Goal: Contribute content

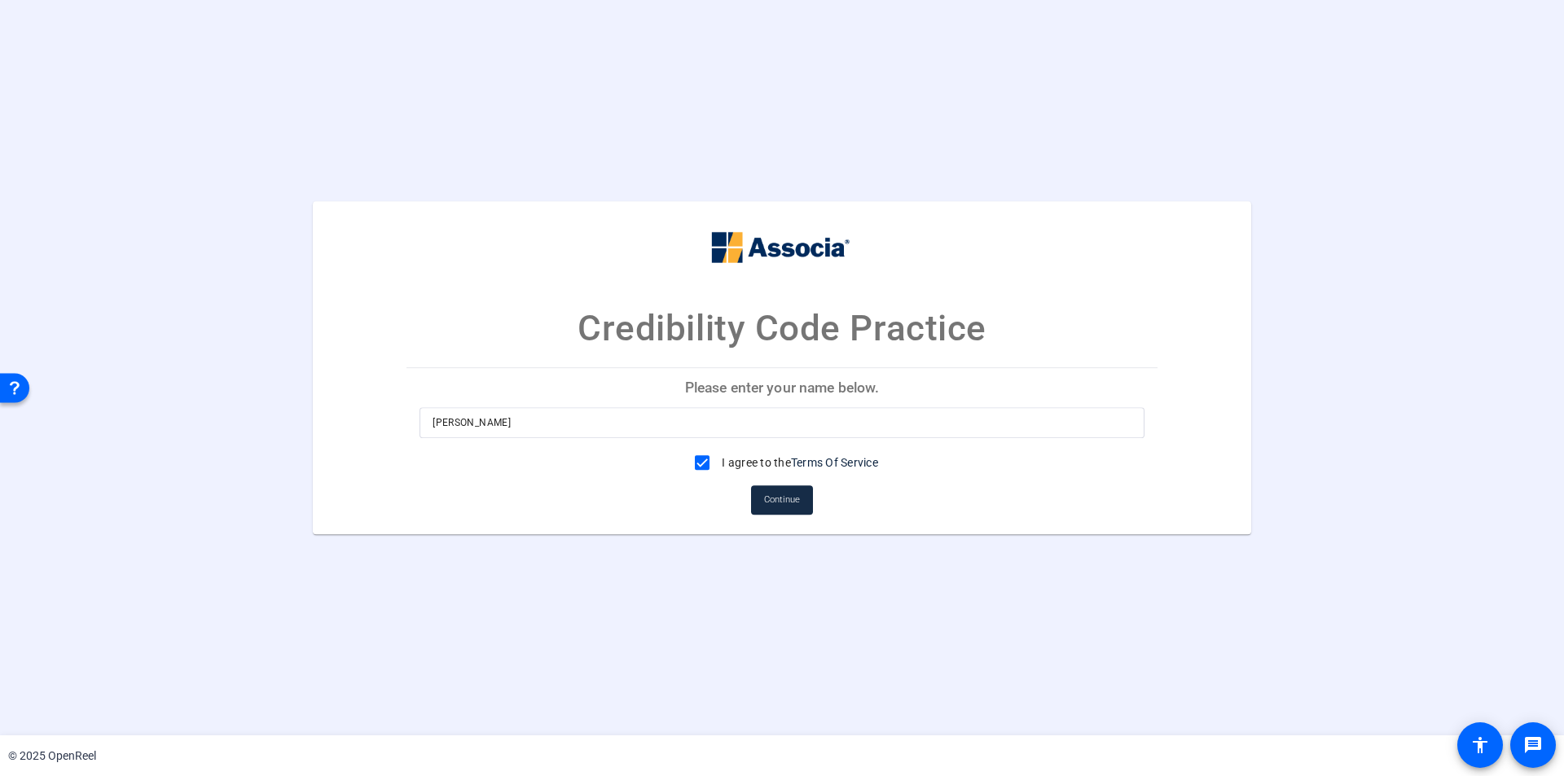
click at [792, 510] on span "Continue" at bounding box center [782, 500] width 36 height 24
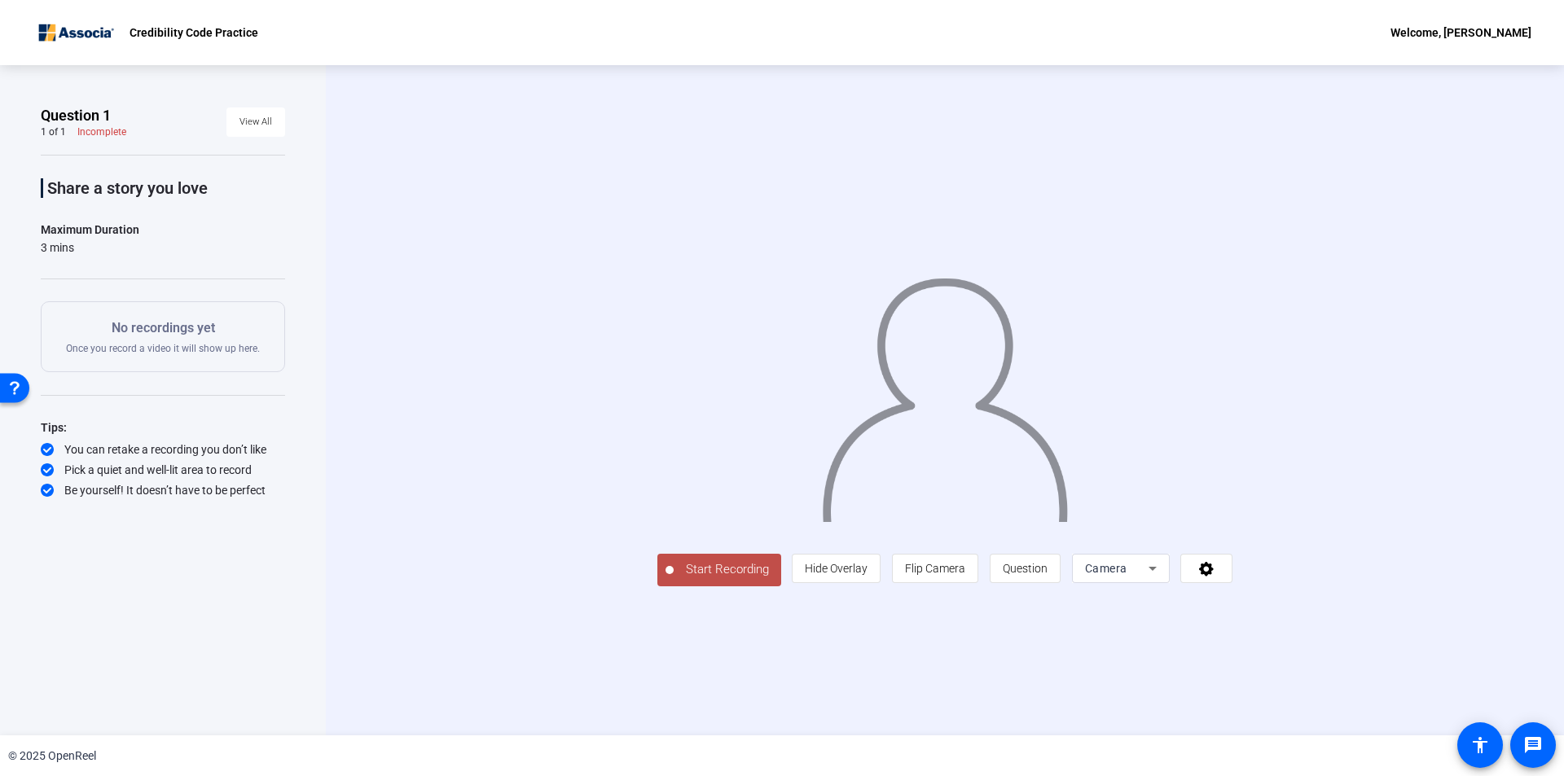
click at [674, 579] on span "Start Recording" at bounding box center [728, 569] width 108 height 19
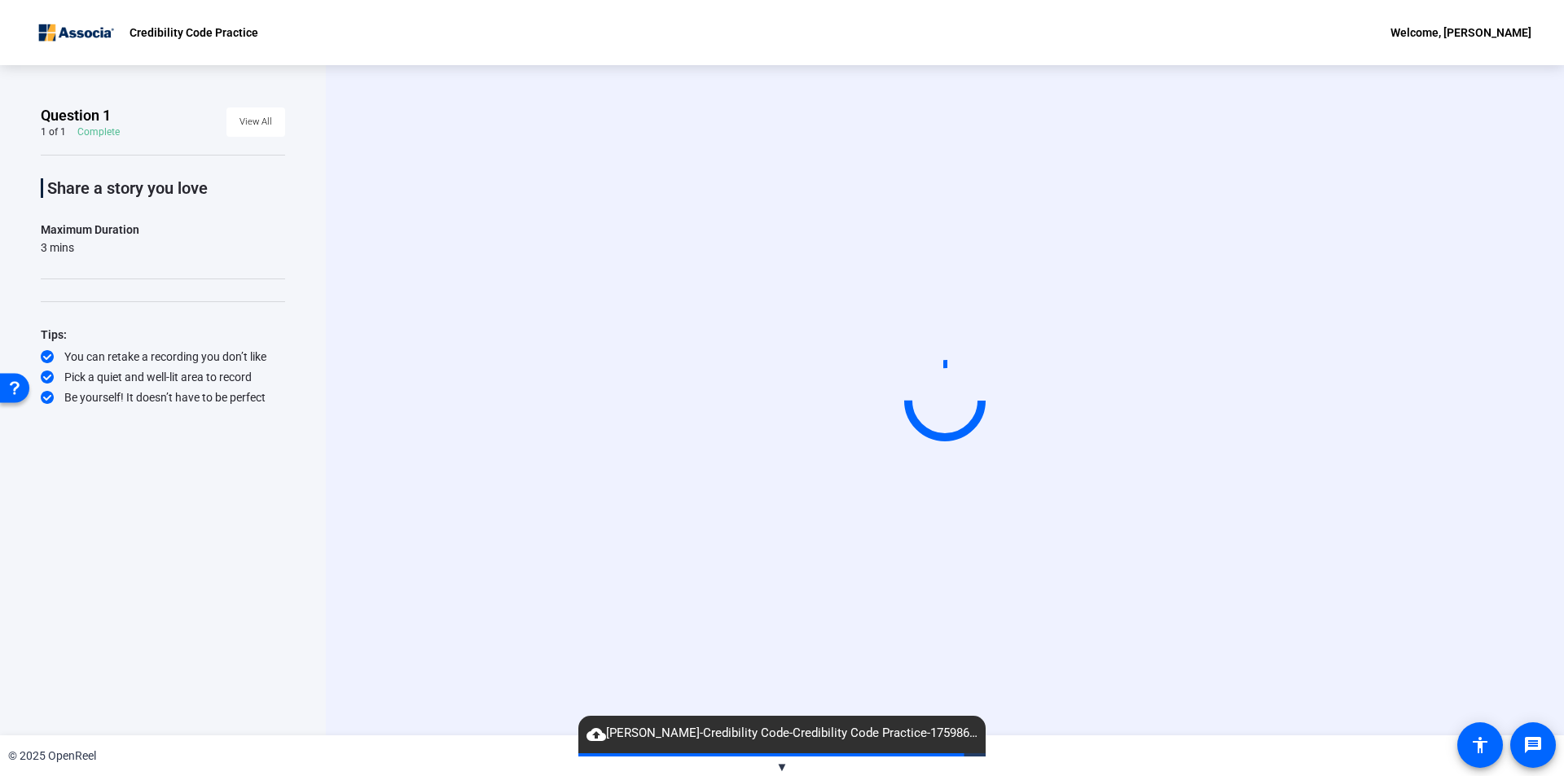
click at [770, 768] on div "© 2025 OpenReel" at bounding box center [782, 755] width 1564 height 41
click at [779, 769] on span "▼" at bounding box center [782, 767] width 12 height 15
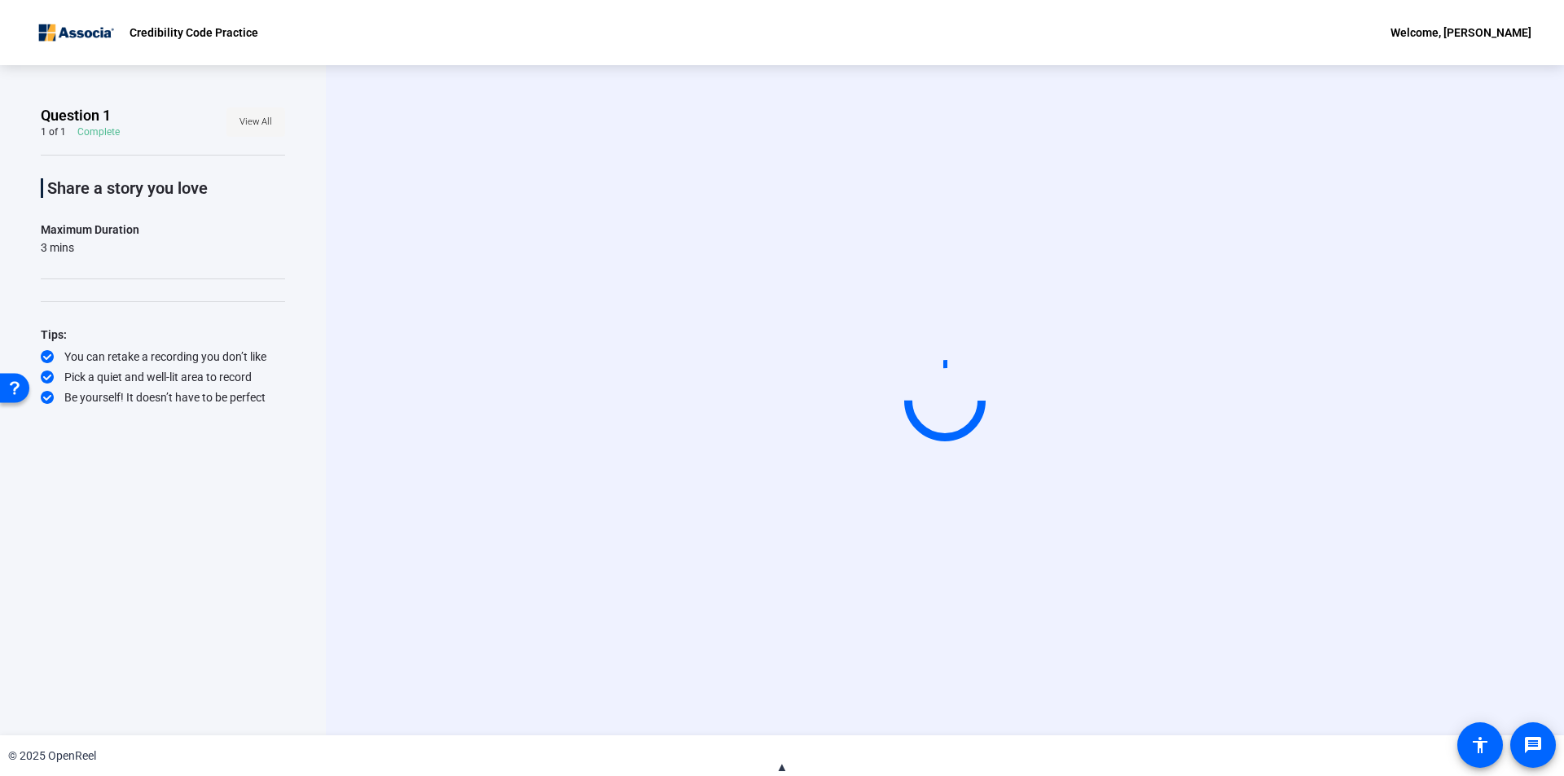
click at [249, 125] on span "View All" at bounding box center [255, 122] width 33 height 24
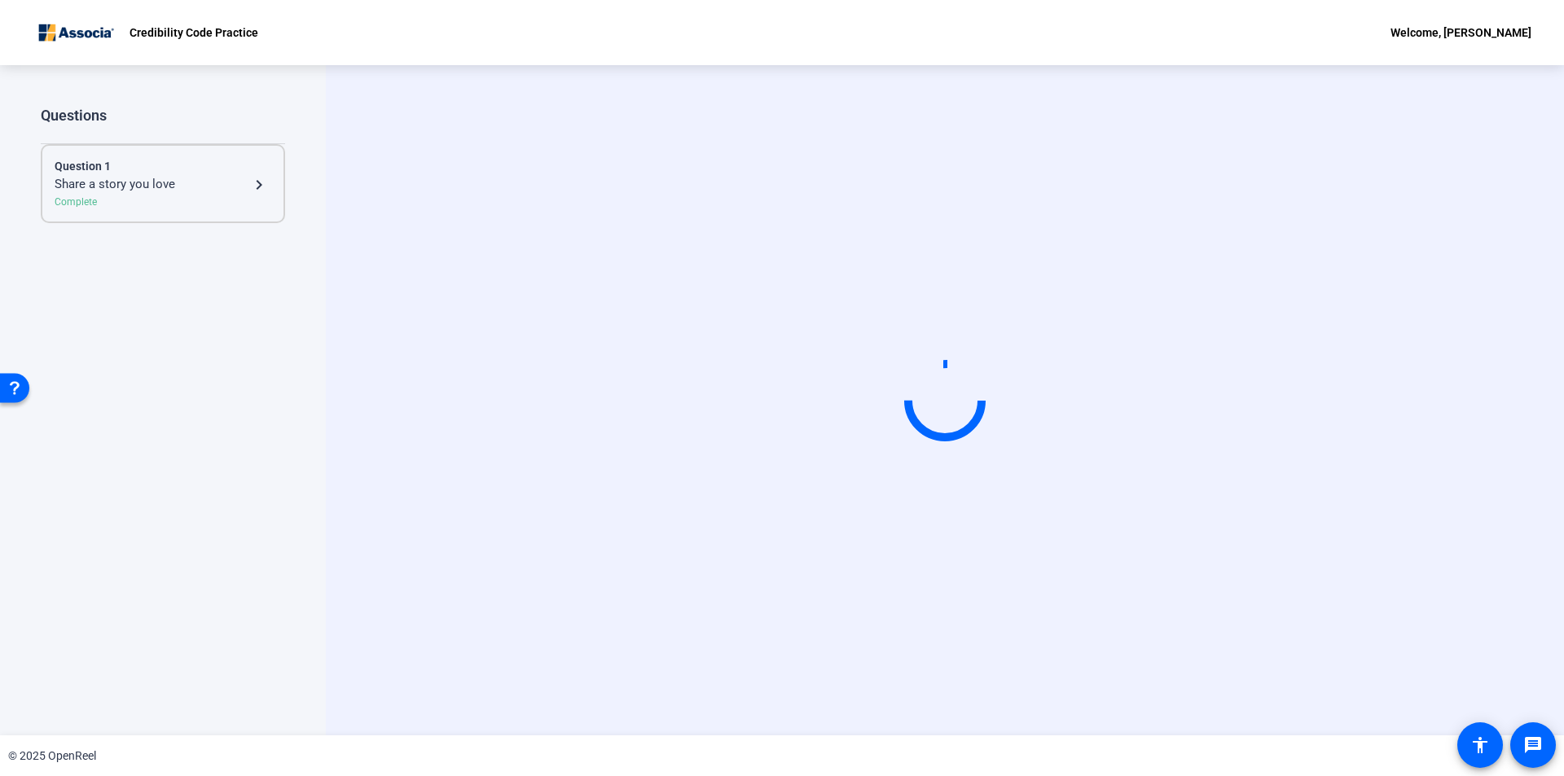
click at [274, 185] on div "Question 1 Share a story you love navigate_next Complete" at bounding box center [163, 183] width 244 height 79
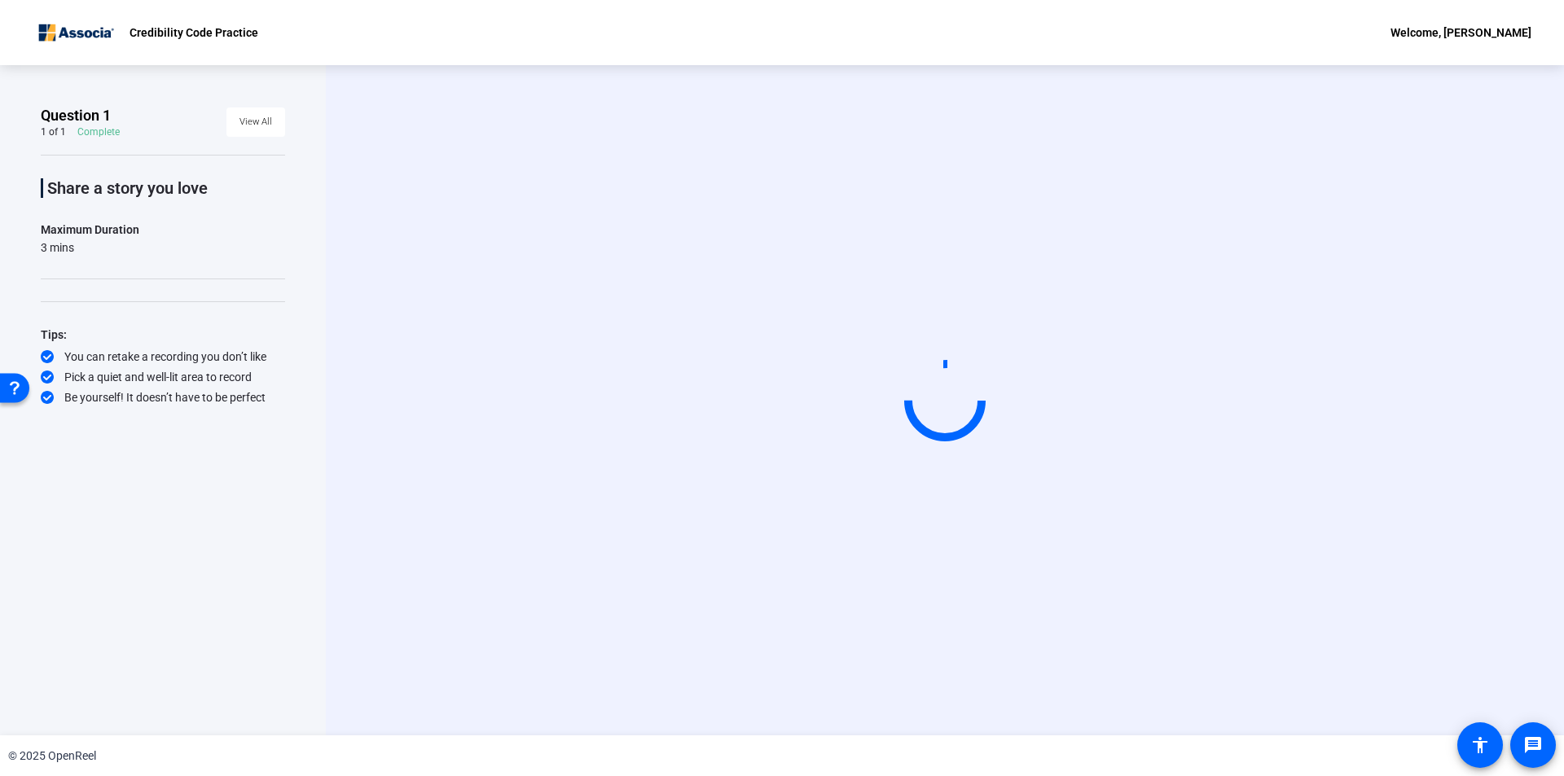
click at [1004, 463] on video at bounding box center [945, 400] width 244 height 138
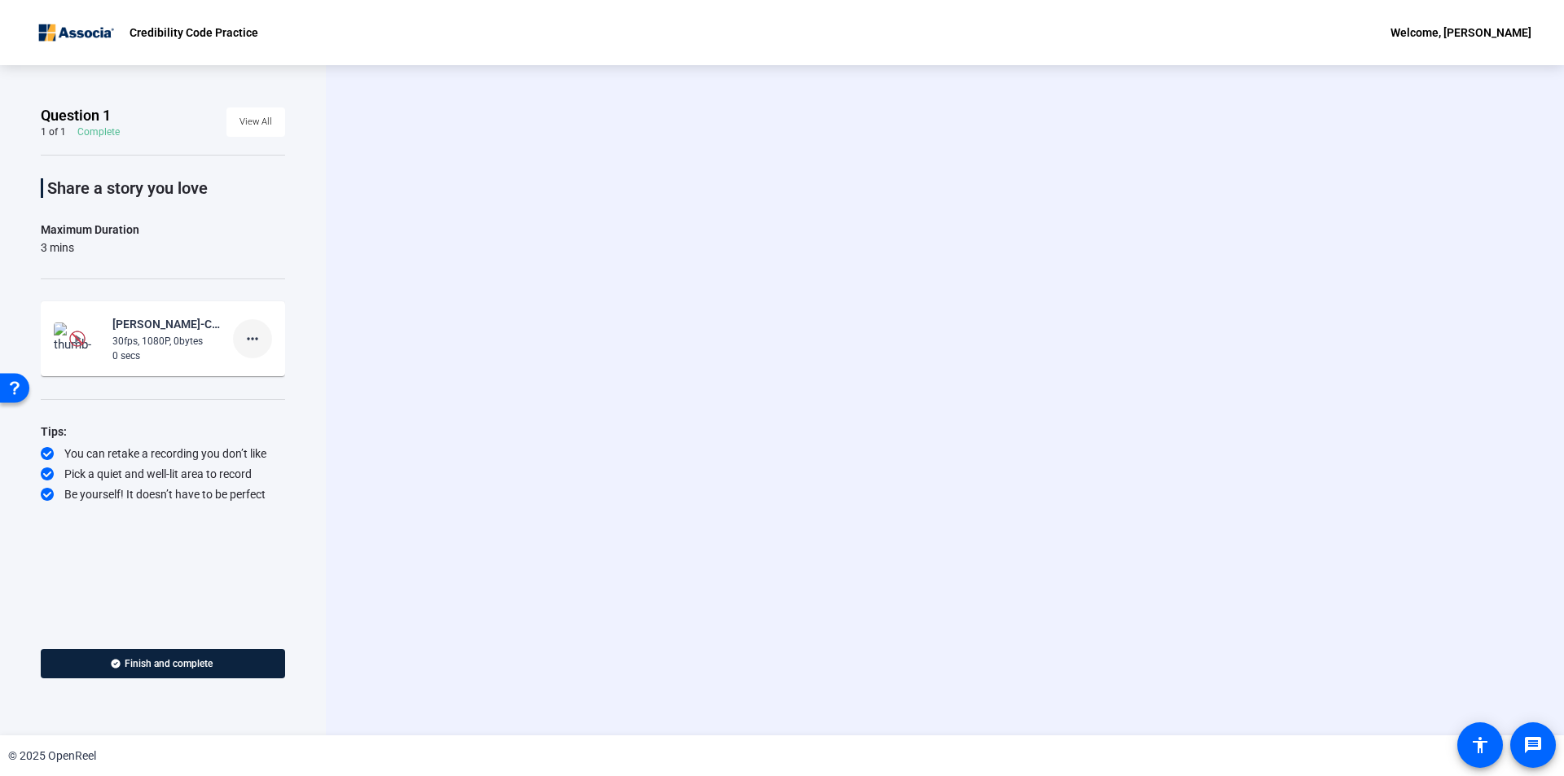
click at [247, 336] on mat-icon "more_horiz" at bounding box center [253, 339] width 20 height 20
click at [270, 386] on span "Retake" at bounding box center [278, 394] width 65 height 20
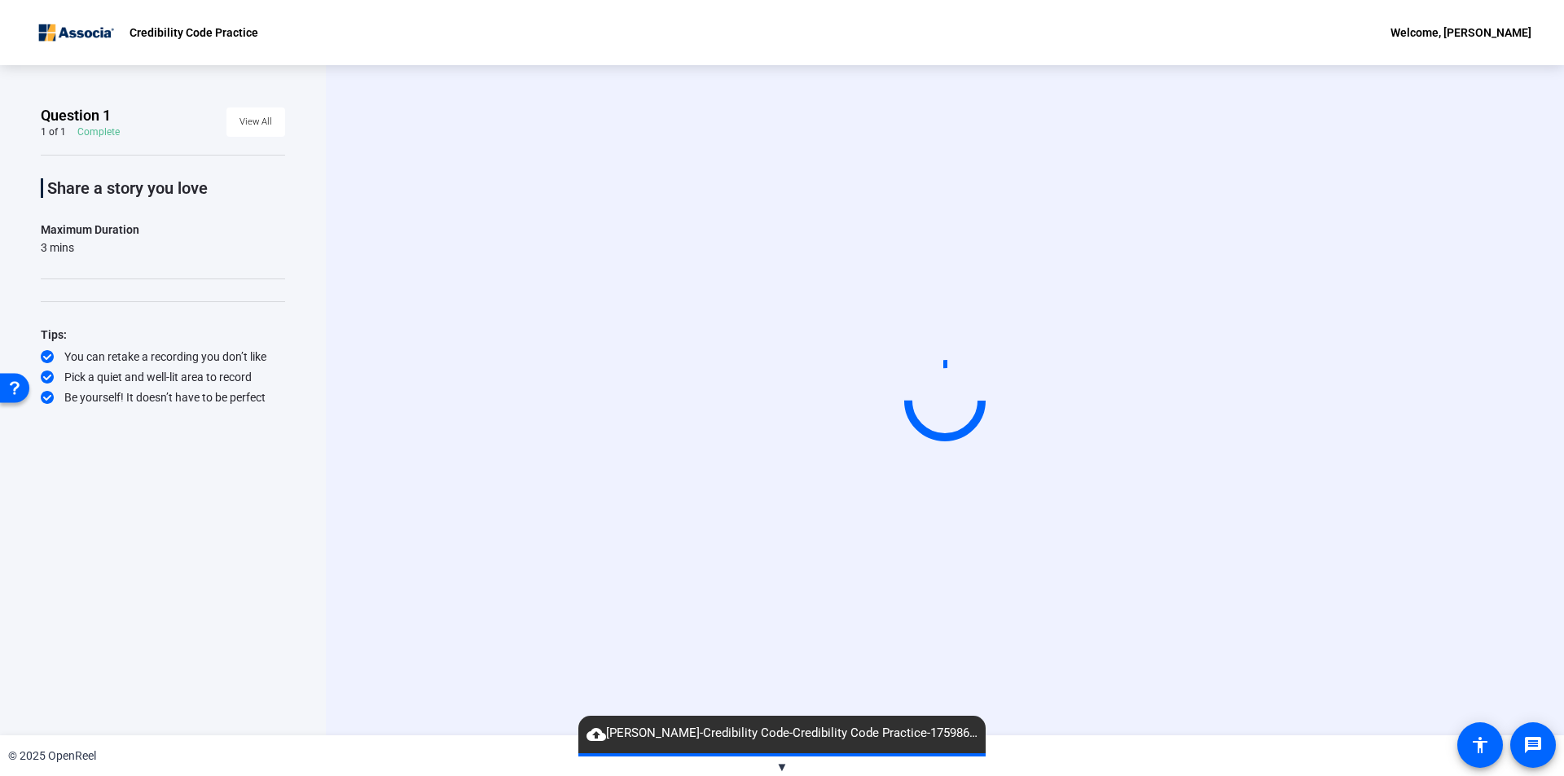
click at [779, 770] on span "▼" at bounding box center [782, 767] width 12 height 15
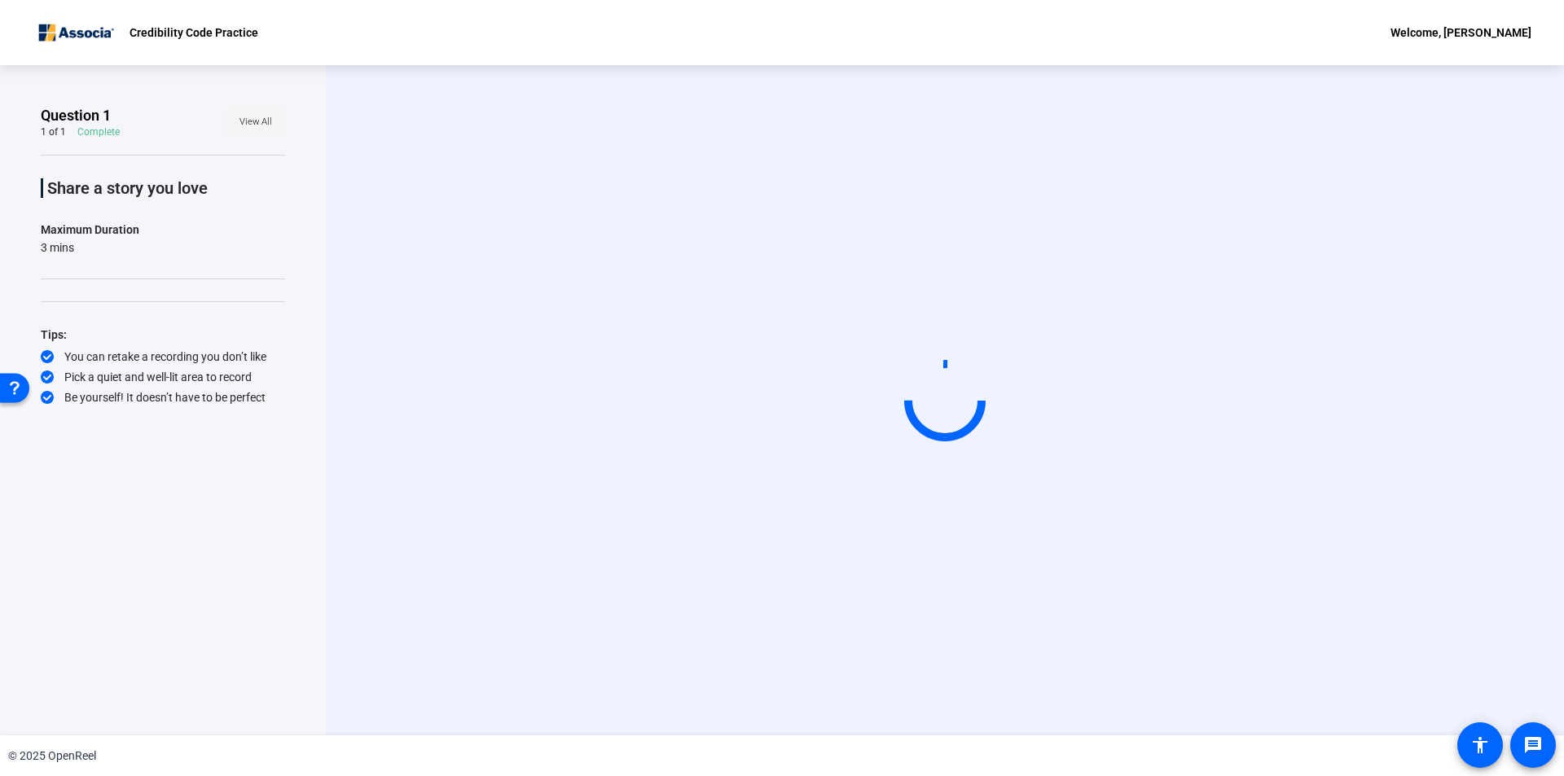
click at [256, 120] on span "View All" at bounding box center [255, 122] width 33 height 24
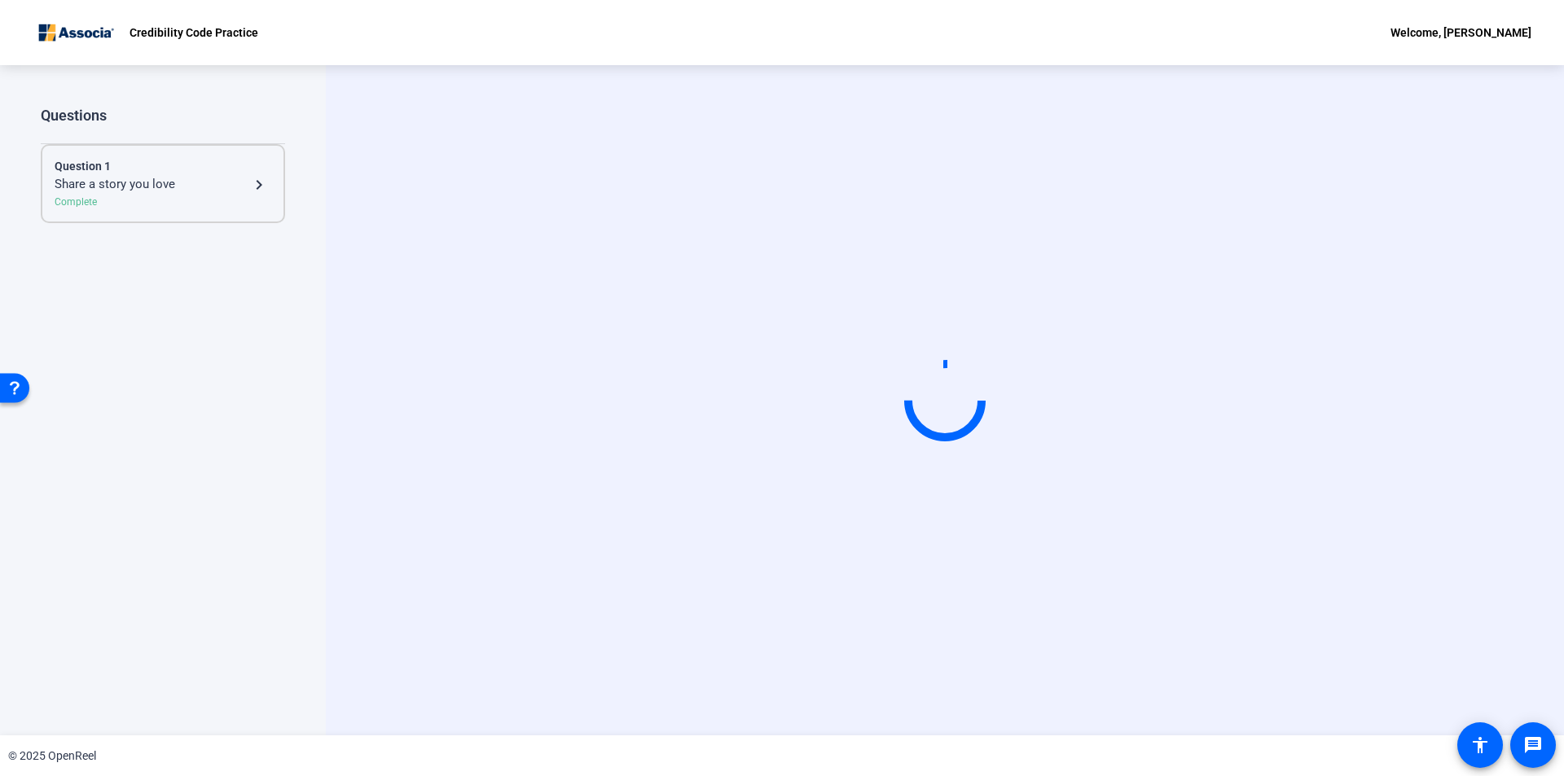
click at [257, 185] on mat-icon "navigate_next" at bounding box center [259, 185] width 20 height 20
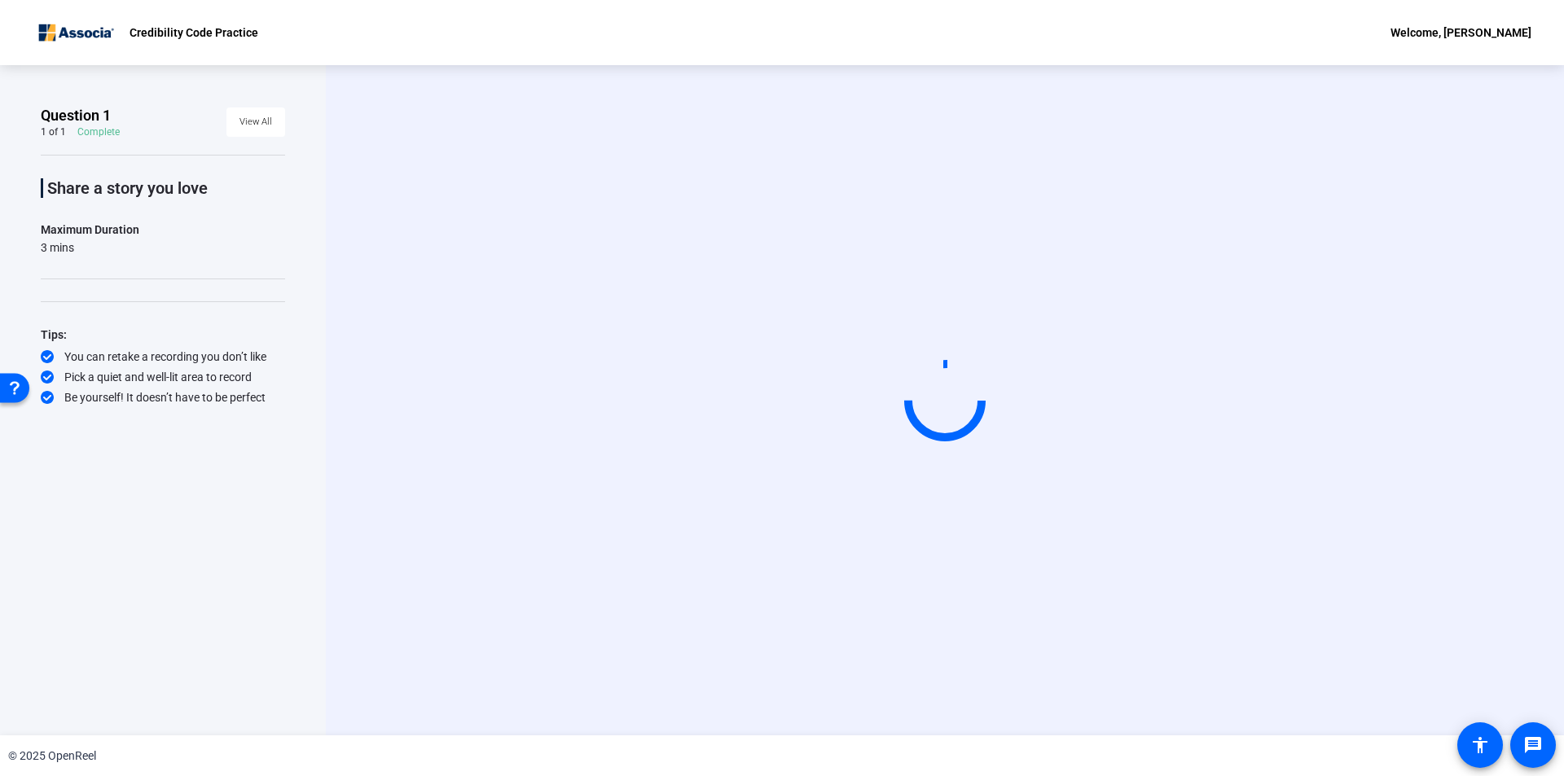
click at [108, 262] on div "Share a story you love Maximum Duration 3 mins Tips: You can retake a recording…" at bounding box center [163, 280] width 244 height 251
click at [147, 192] on p "Share a story you love" at bounding box center [166, 188] width 238 height 20
click at [823, 452] on video at bounding box center [945, 400] width 244 height 138
click at [968, 469] on video at bounding box center [945, 400] width 244 height 138
click at [151, 393] on div "Be yourself! It doesn’t have to be perfect" at bounding box center [163, 397] width 244 height 16
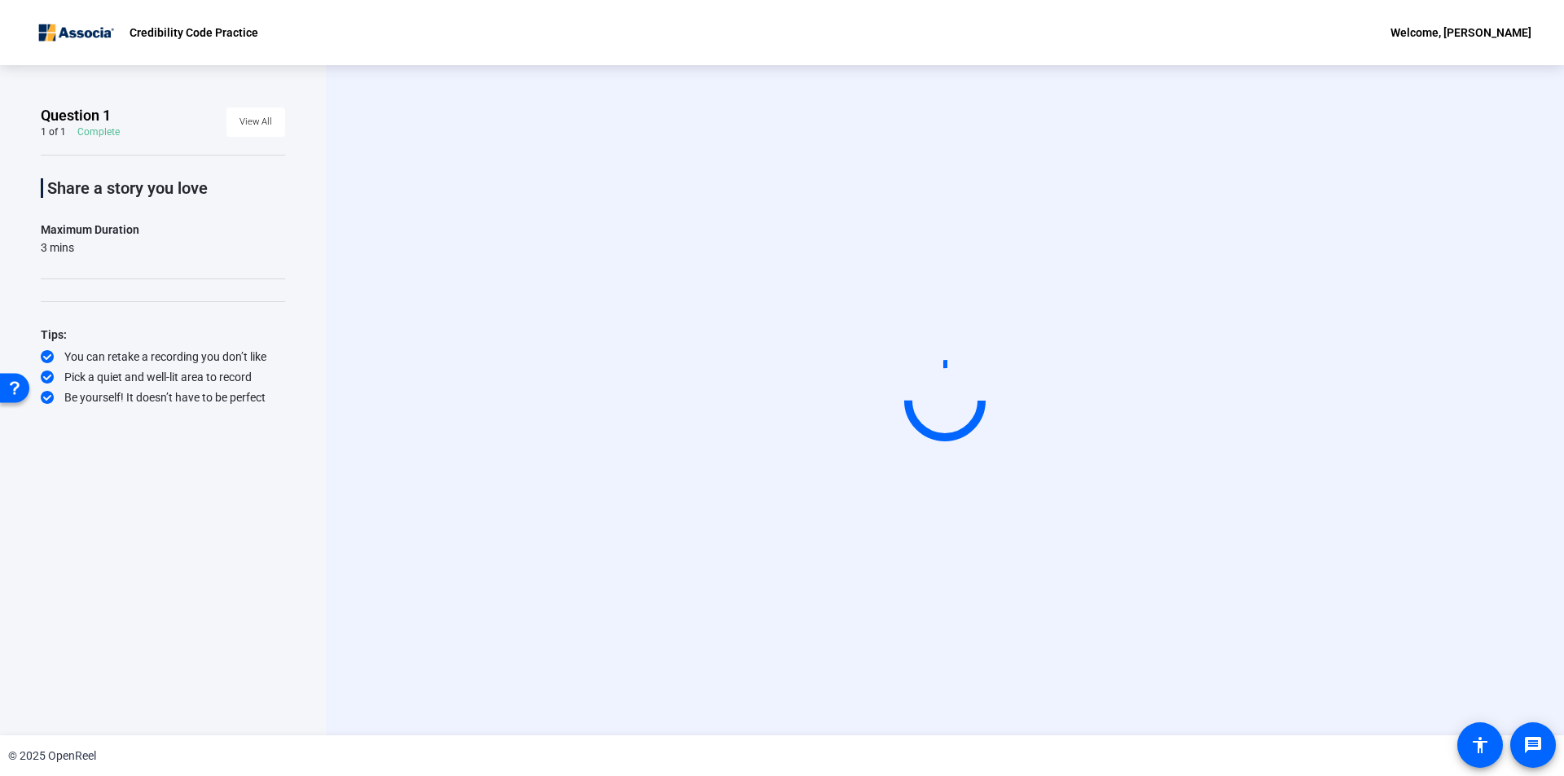
click at [68, 240] on div "3 mins" at bounding box center [90, 247] width 99 height 16
click at [87, 222] on div "Maximum Duration" at bounding box center [90, 230] width 99 height 20
click at [185, 186] on p "Share a story you love" at bounding box center [166, 188] width 238 height 20
click at [985, 397] on video at bounding box center [945, 400] width 244 height 138
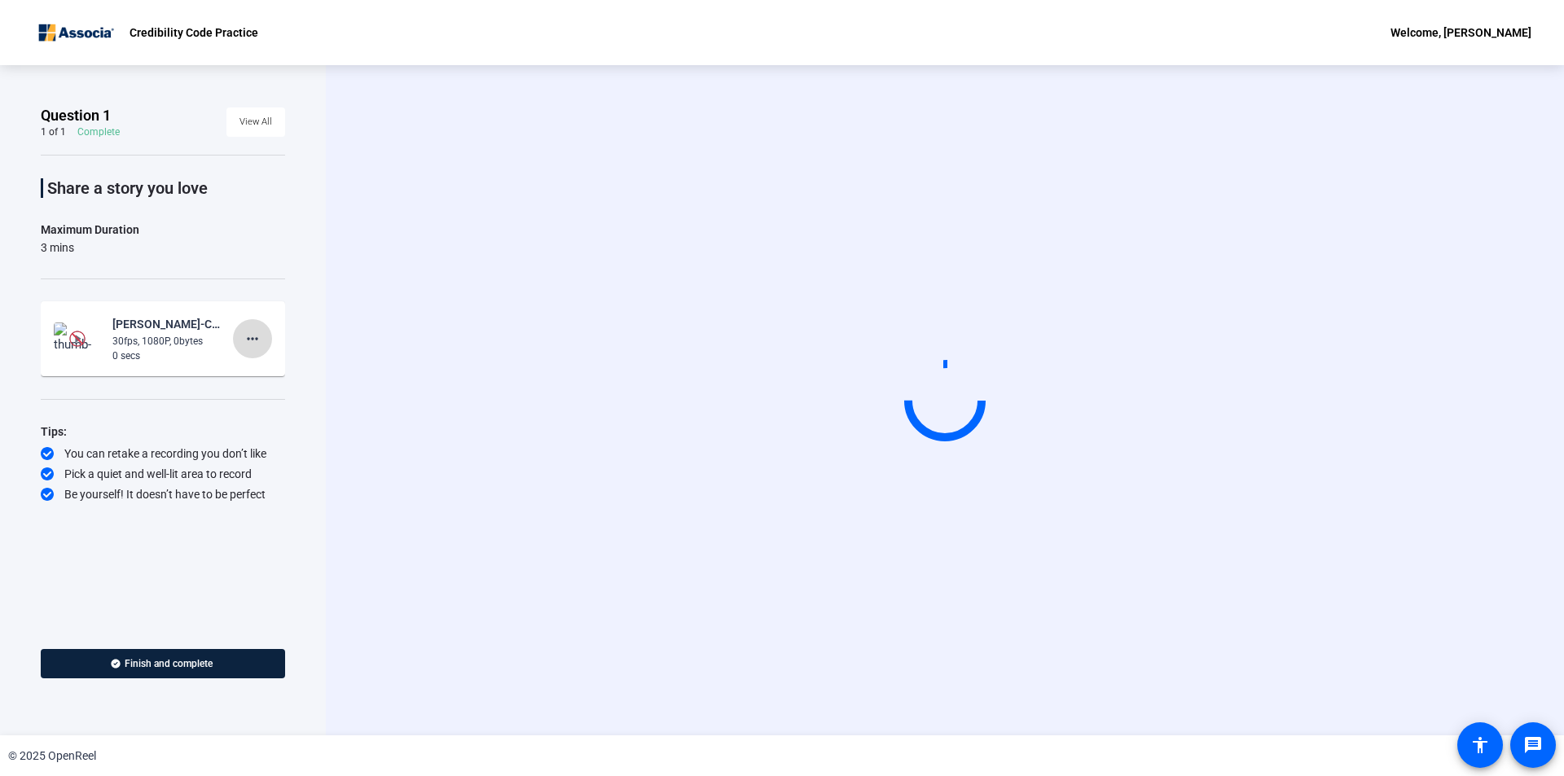
click at [252, 345] on mat-icon "more_horiz" at bounding box center [253, 339] width 20 height 20
click at [285, 391] on span "Retake" at bounding box center [278, 394] width 65 height 20
click at [254, 337] on mat-icon "more_horiz" at bounding box center [253, 339] width 20 height 20
click at [265, 390] on span "Retake" at bounding box center [278, 394] width 65 height 20
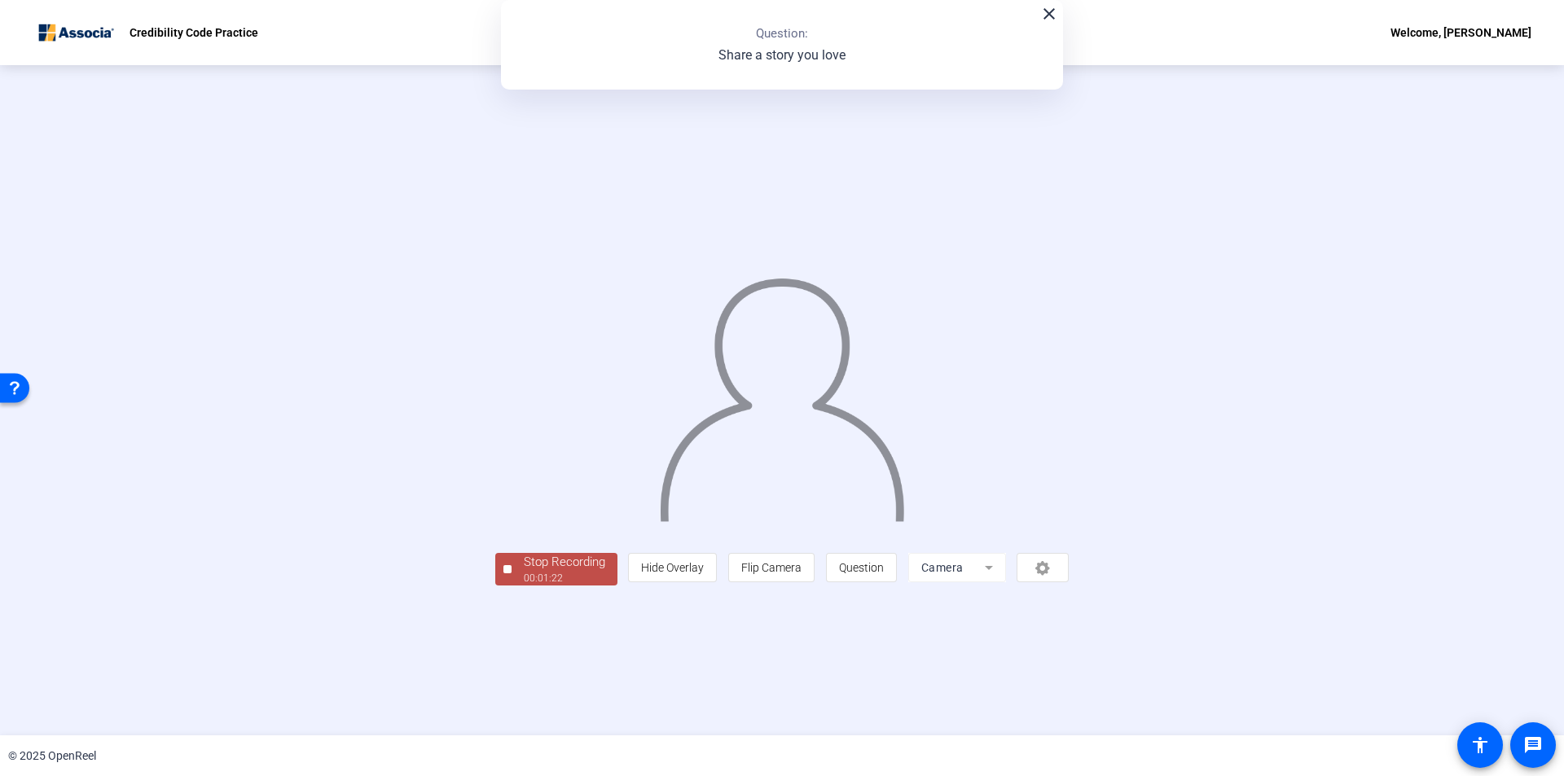
click at [495, 586] on button "Stop Recording 00:01:22" at bounding box center [556, 569] width 122 height 33
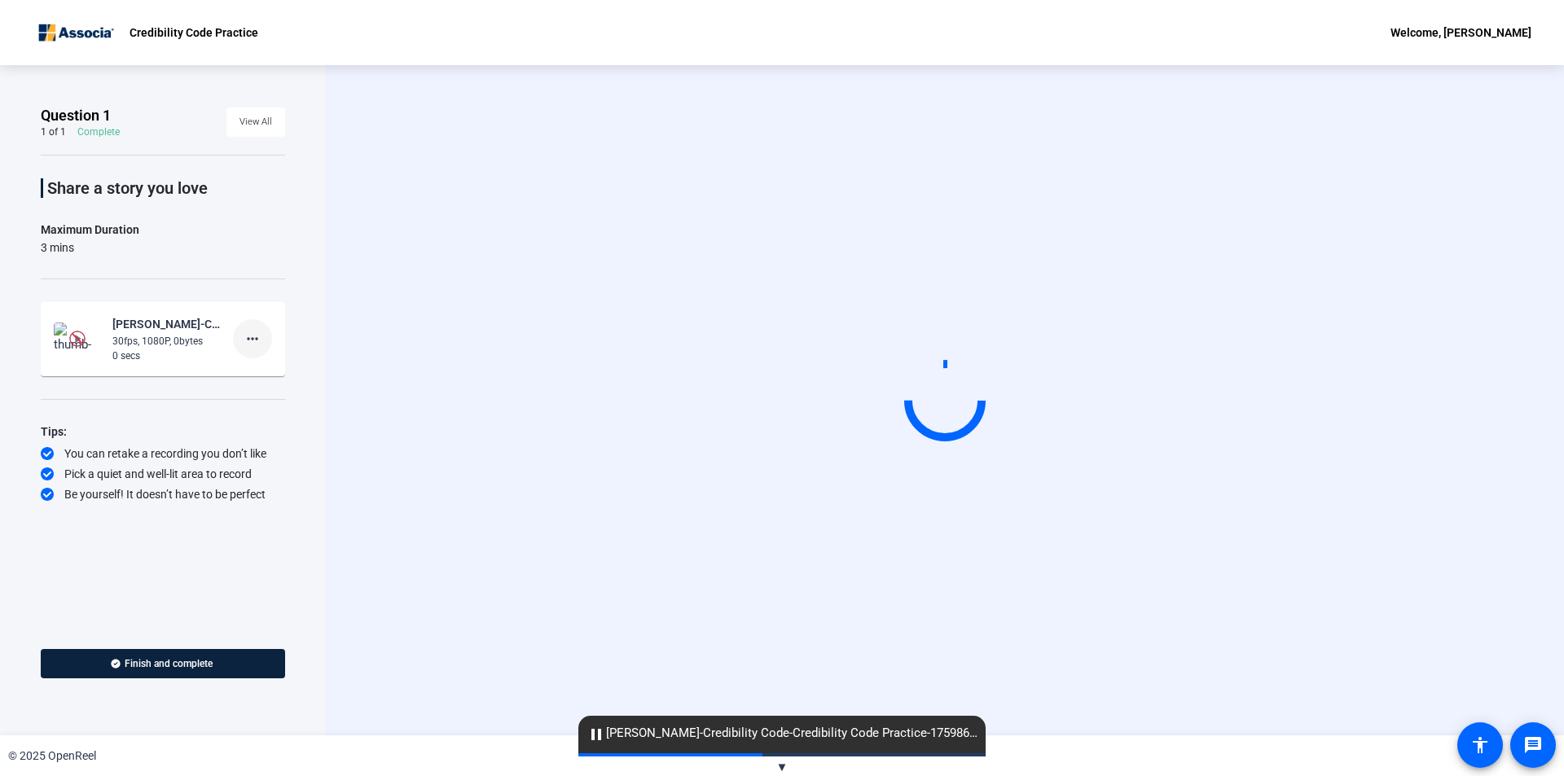
click at [259, 337] on mat-icon "more_horiz" at bounding box center [253, 339] width 20 height 20
click at [273, 395] on span "Retake" at bounding box center [278, 394] width 65 height 20
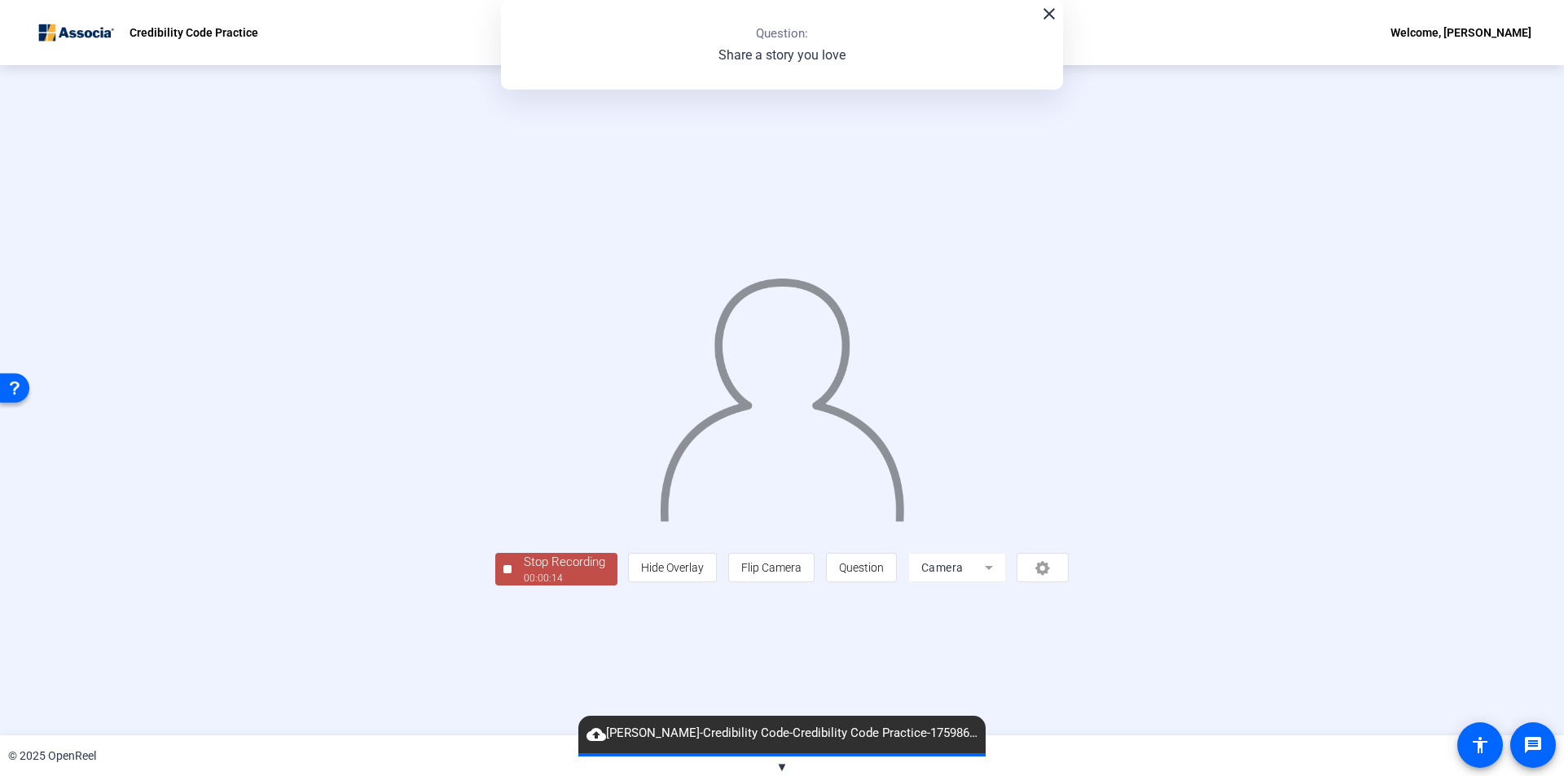
click at [524, 572] on div "Stop Recording" at bounding box center [564, 562] width 81 height 19
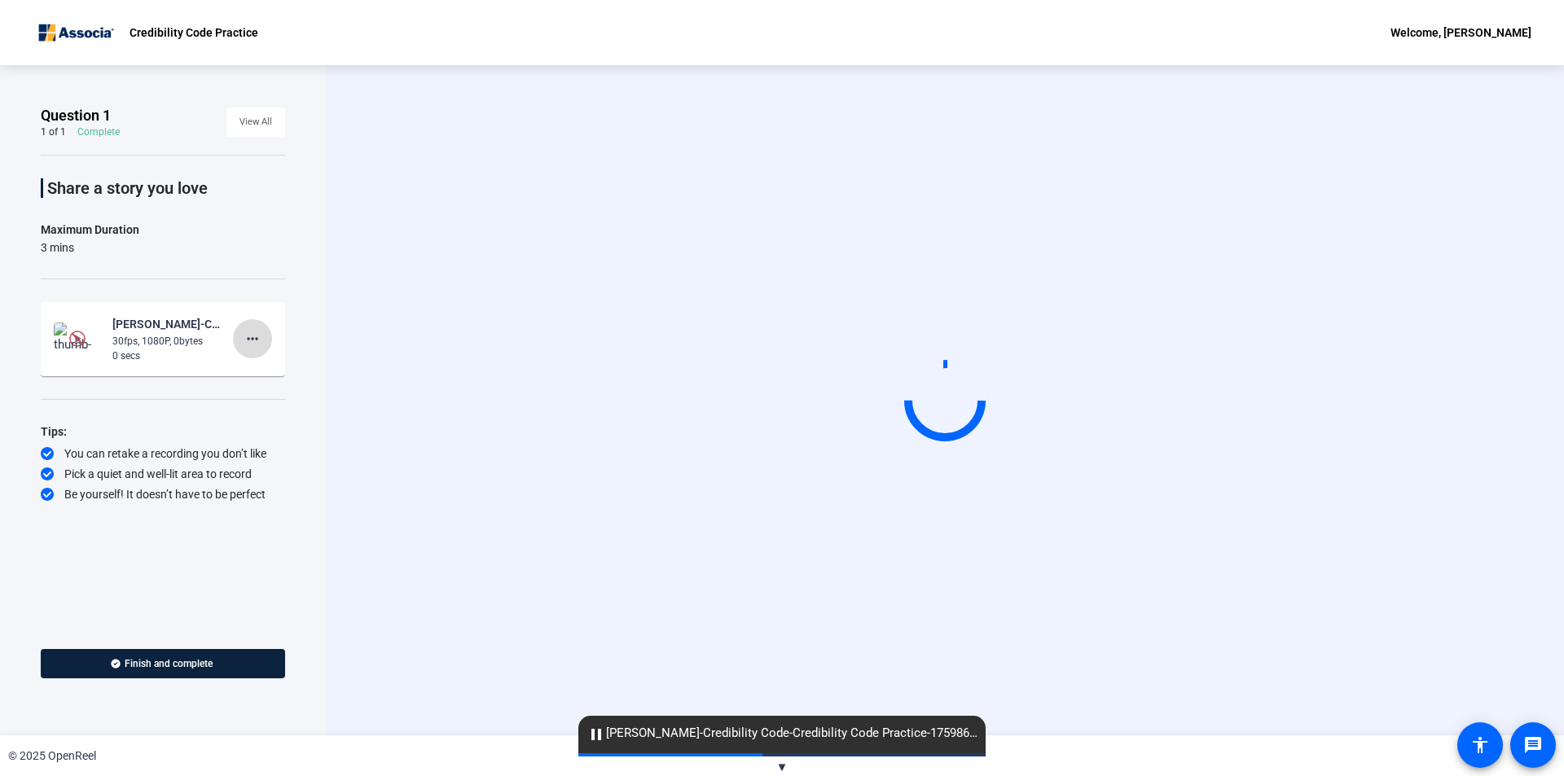
click at [252, 339] on mat-icon "more_horiz" at bounding box center [253, 339] width 20 height 20
click at [265, 392] on span "Retake" at bounding box center [278, 394] width 65 height 20
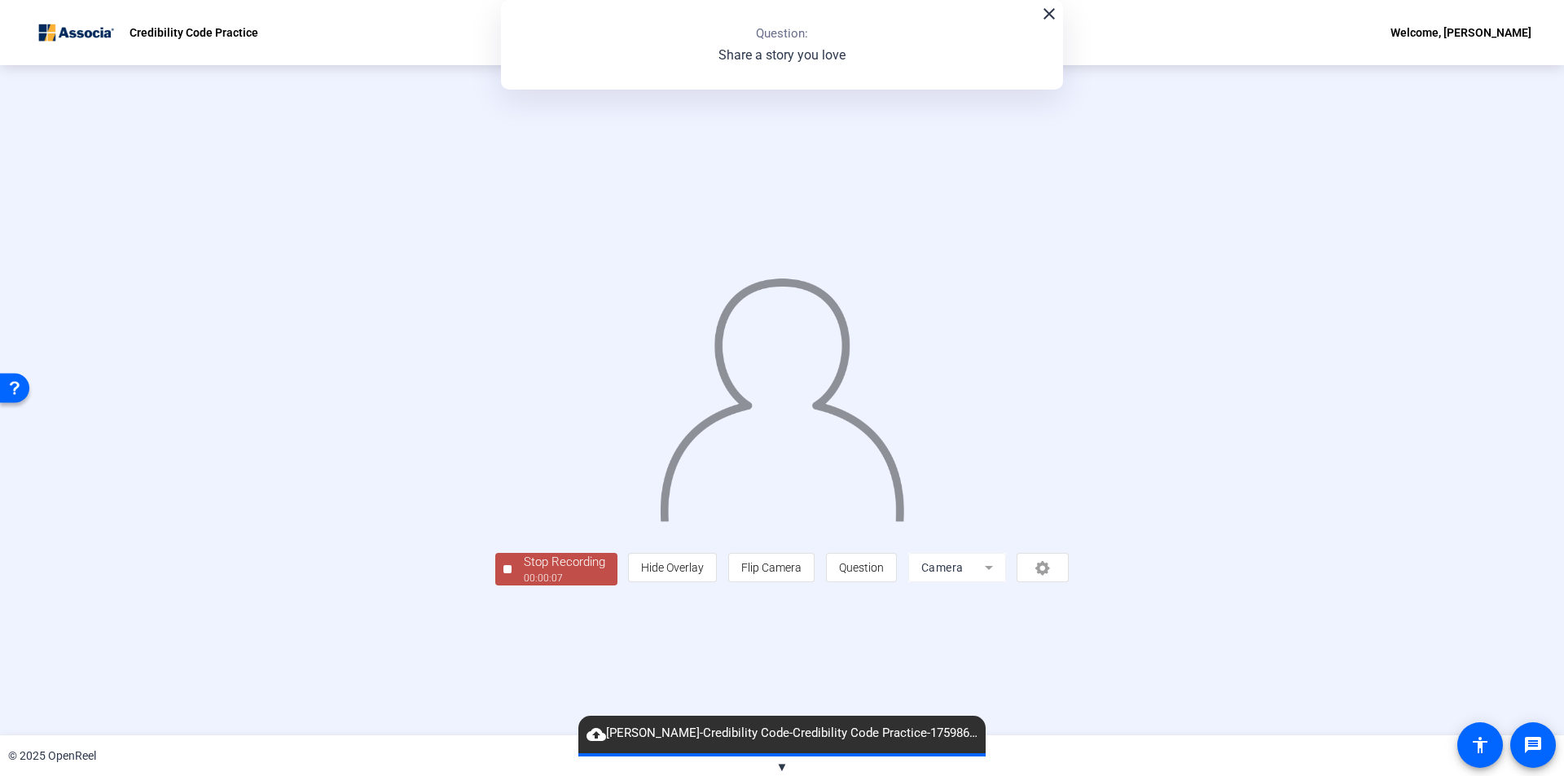
click at [524, 572] on div "Stop Recording" at bounding box center [564, 562] width 81 height 19
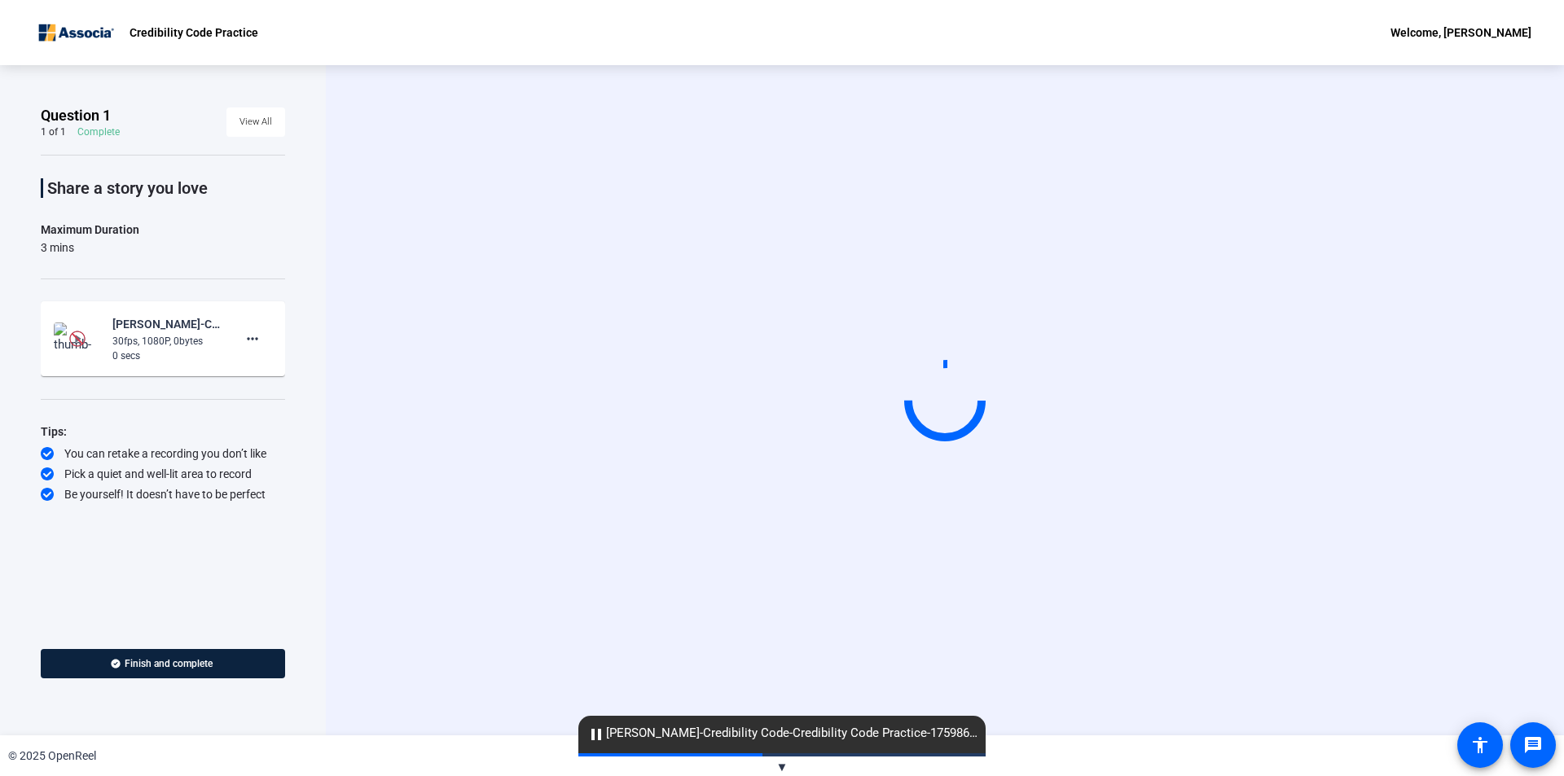
click at [251, 342] on mat-icon "more_horiz" at bounding box center [253, 339] width 20 height 20
click at [268, 395] on span "Retake" at bounding box center [278, 394] width 65 height 20
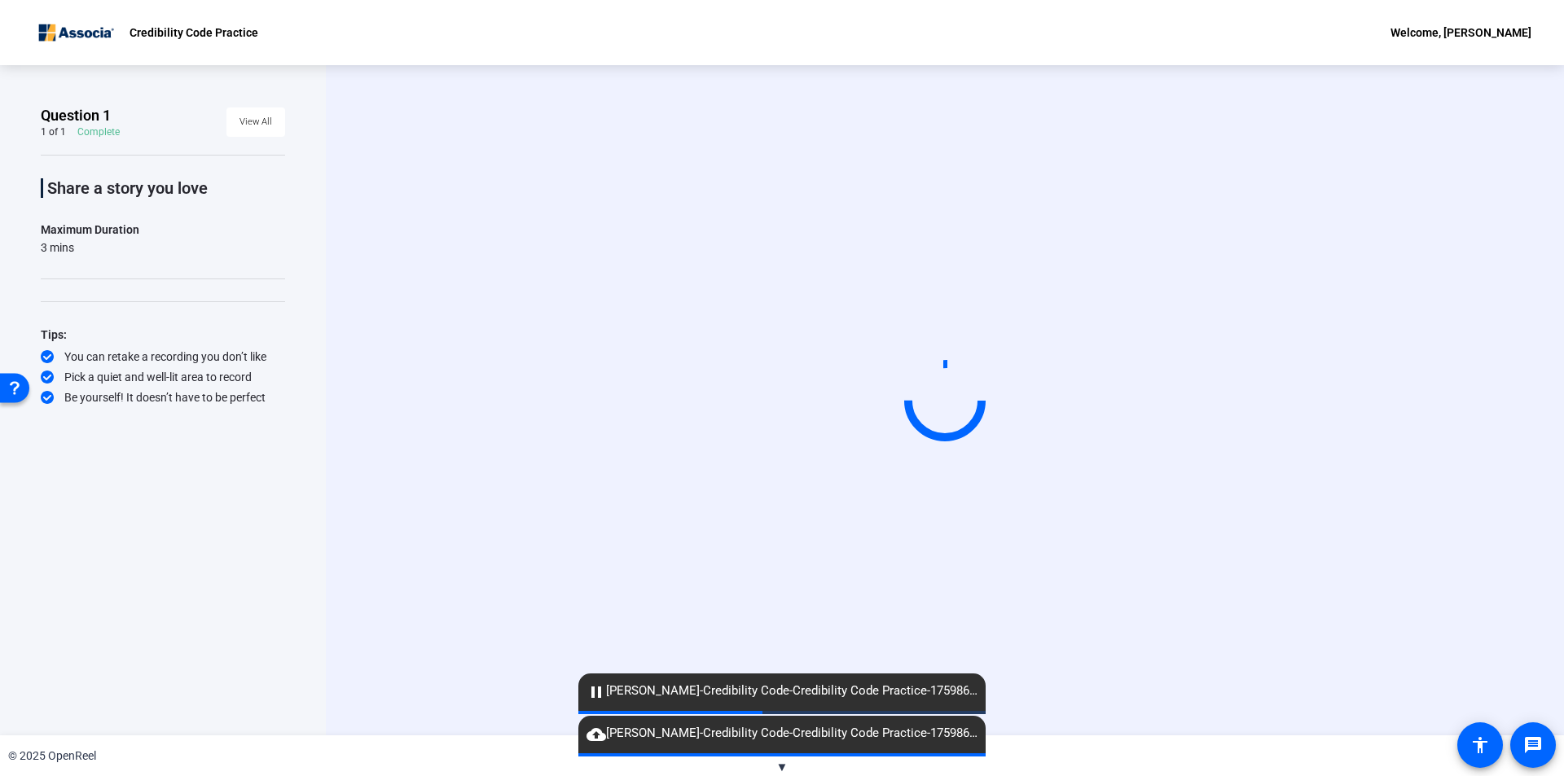
click at [1537, 175] on div "Start Recording" at bounding box center [945, 400] width 1238 height 670
